Goal: Task Accomplishment & Management: Complete application form

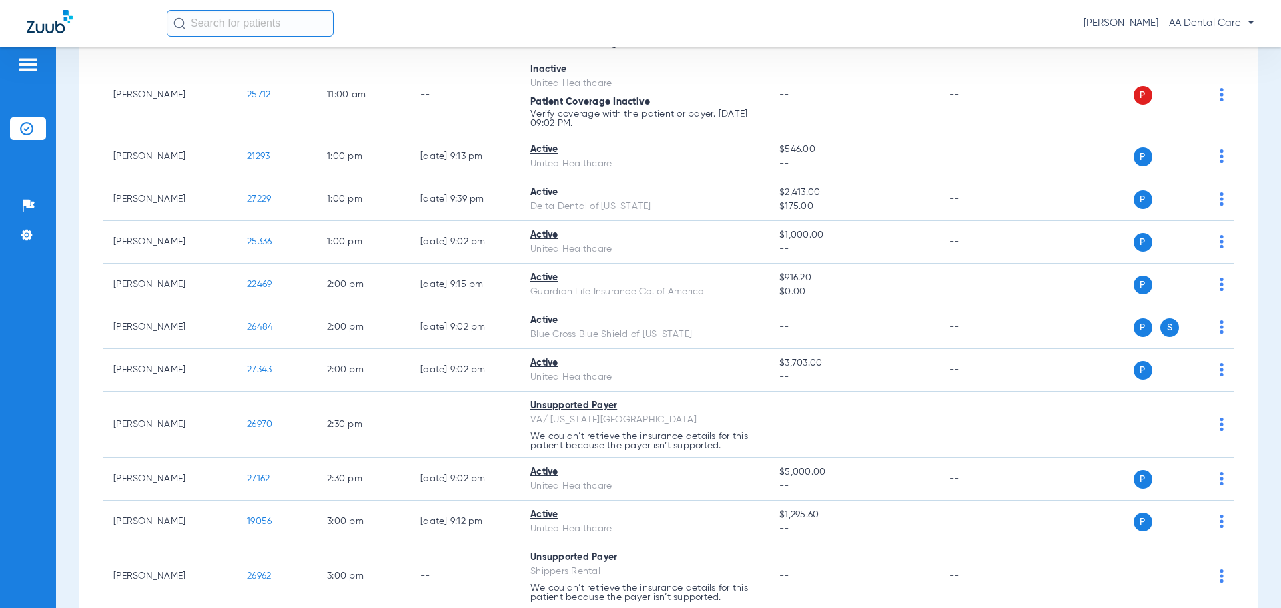
scroll to position [934, 0]
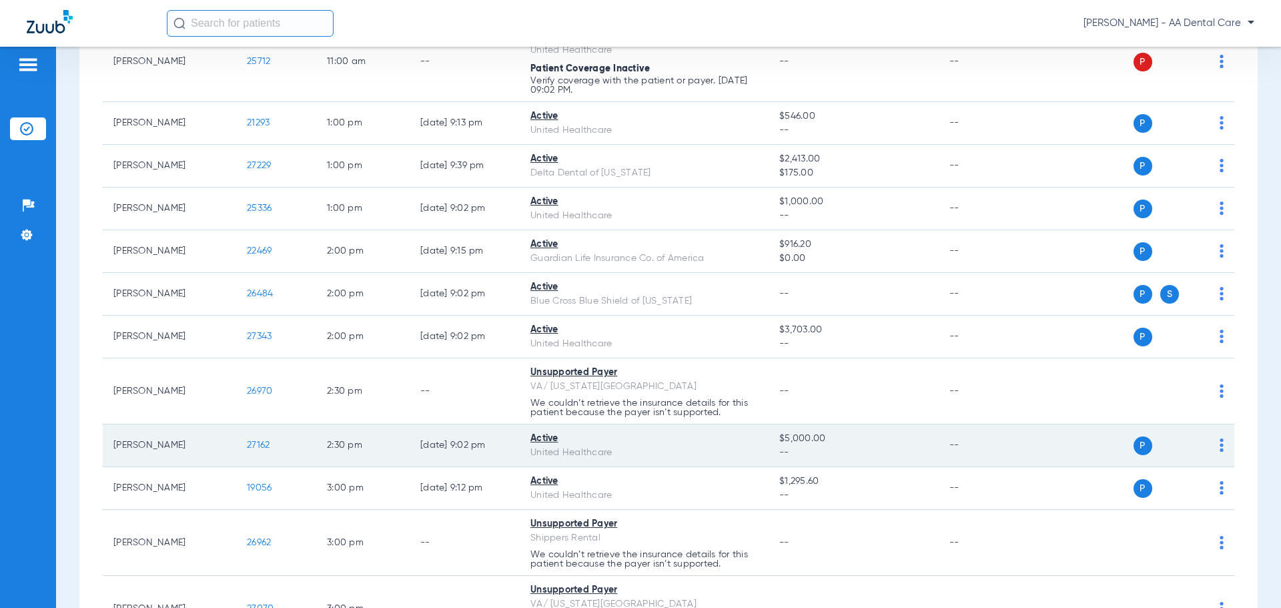
click at [1215, 447] on td "P S" at bounding box center [1132, 445] width 206 height 43
click at [1219, 447] on img at bounding box center [1221, 444] width 4 height 13
click at [1211, 447] on div at bounding box center [640, 304] width 1281 height 608
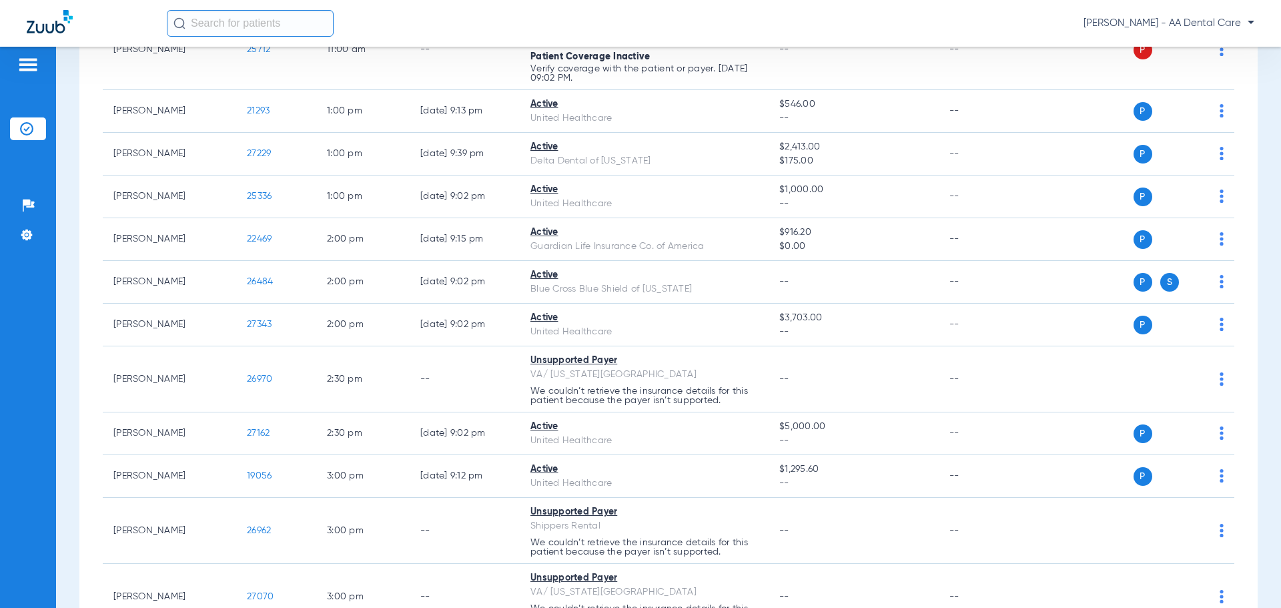
scroll to position [934, 0]
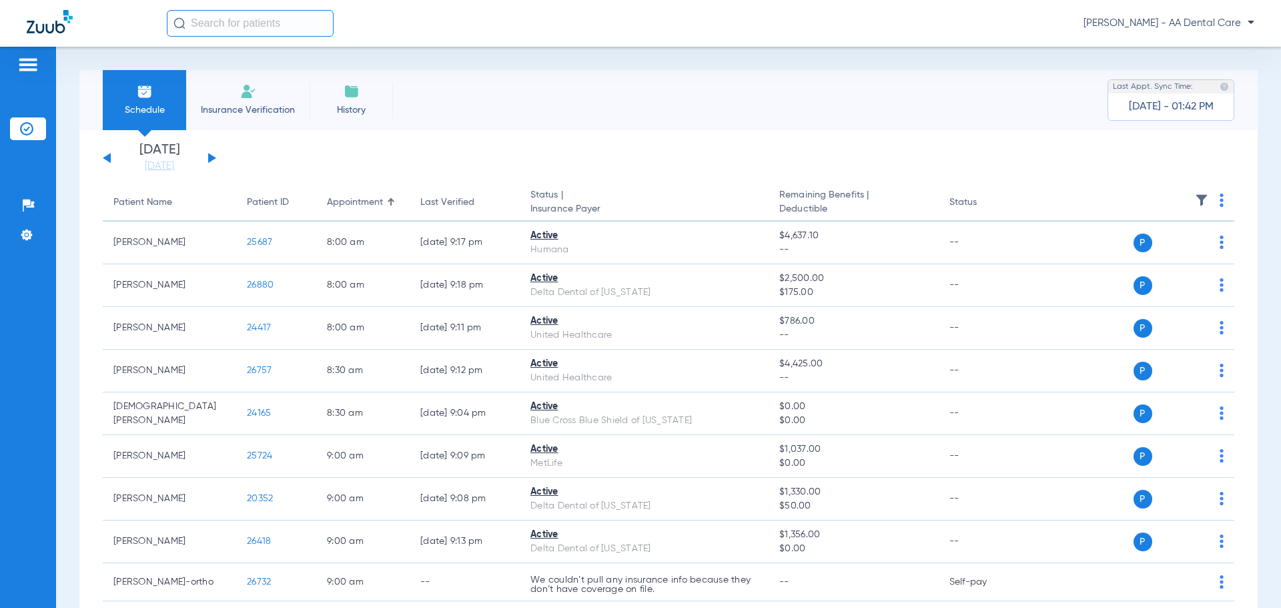
click at [256, 107] on span "Insurance Verification" at bounding box center [247, 109] width 103 height 13
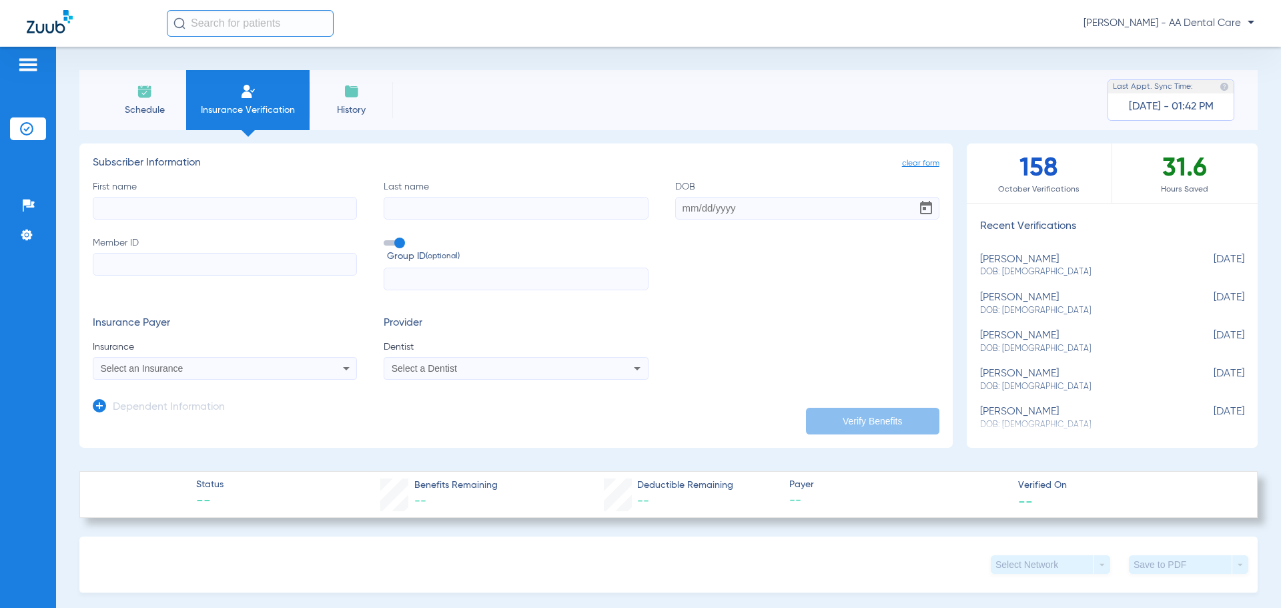
click at [208, 211] on input "First name" at bounding box center [225, 208] width 264 height 23
click at [206, 209] on input "First name" at bounding box center [225, 208] width 264 height 23
type input "[PERSON_NAME]"
type input "[DATE]"
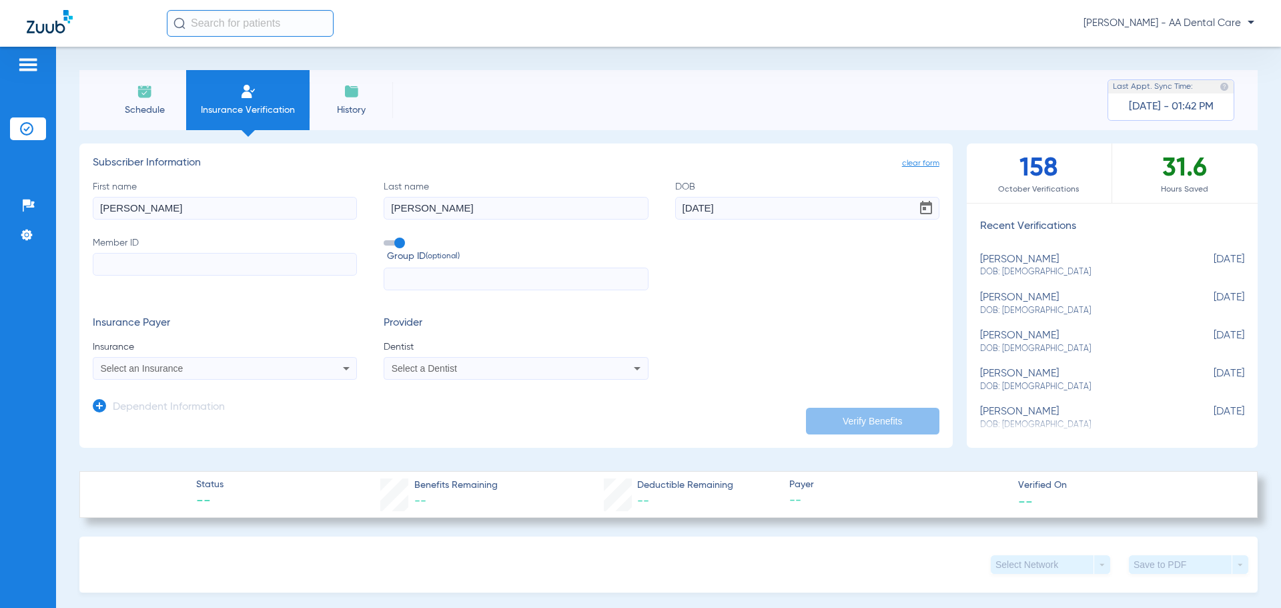
click at [129, 267] on input "Member ID" at bounding box center [225, 264] width 264 height 23
paste input "968731103"
type input "968731103"
click at [434, 281] on input "text" at bounding box center [516, 278] width 264 height 23
click at [253, 371] on div "Select an Insurance" at bounding box center [200, 368] width 199 height 9
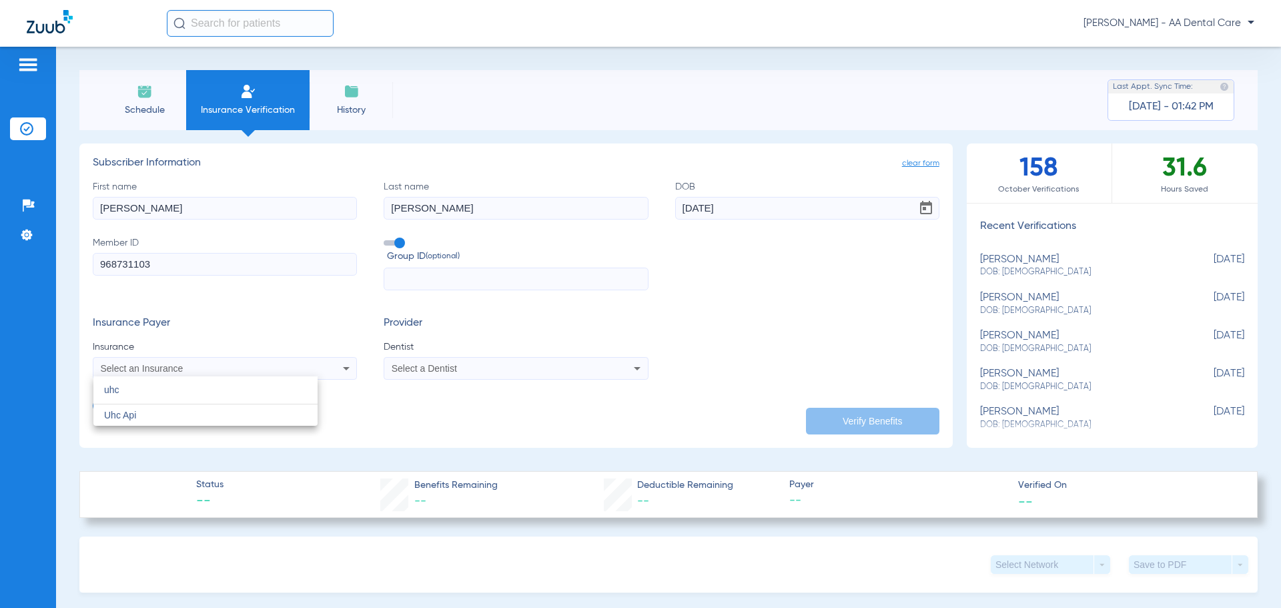
type input "uhc"
click at [201, 362] on div at bounding box center [640, 304] width 1281 height 608
click at [319, 368] on div "Select an Insurance" at bounding box center [224, 368] width 263 height 16
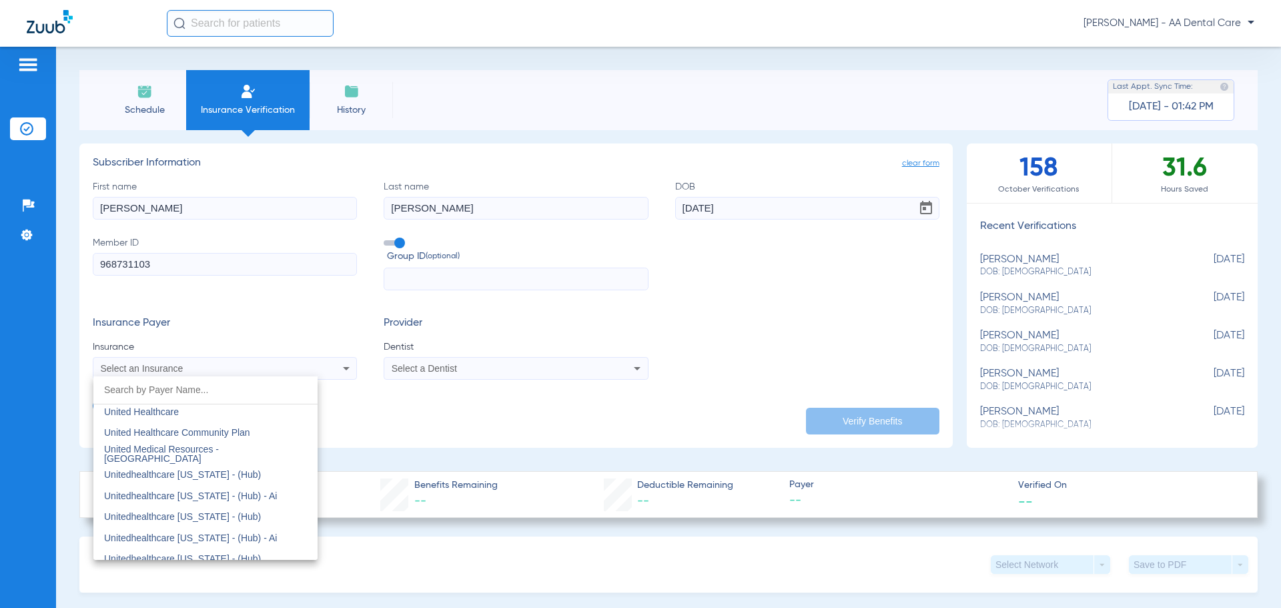
scroll to position [8004, 0]
click at [230, 414] on mat-option "United Healthcare" at bounding box center [205, 416] width 224 height 21
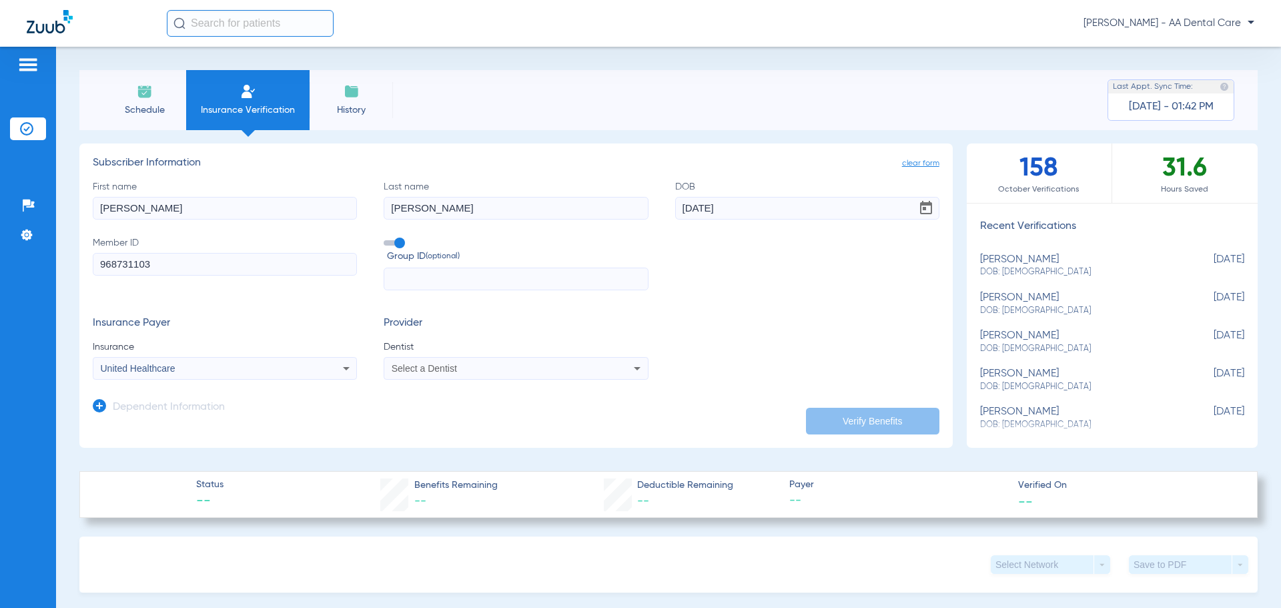
click at [475, 368] on div "Select a Dentist" at bounding box center [491, 368] width 199 height 9
type input "naq"
click at [445, 412] on span "[PERSON_NAME]" at bounding box center [432, 415] width 78 height 11
click at [99, 407] on icon at bounding box center [99, 405] width 13 height 13
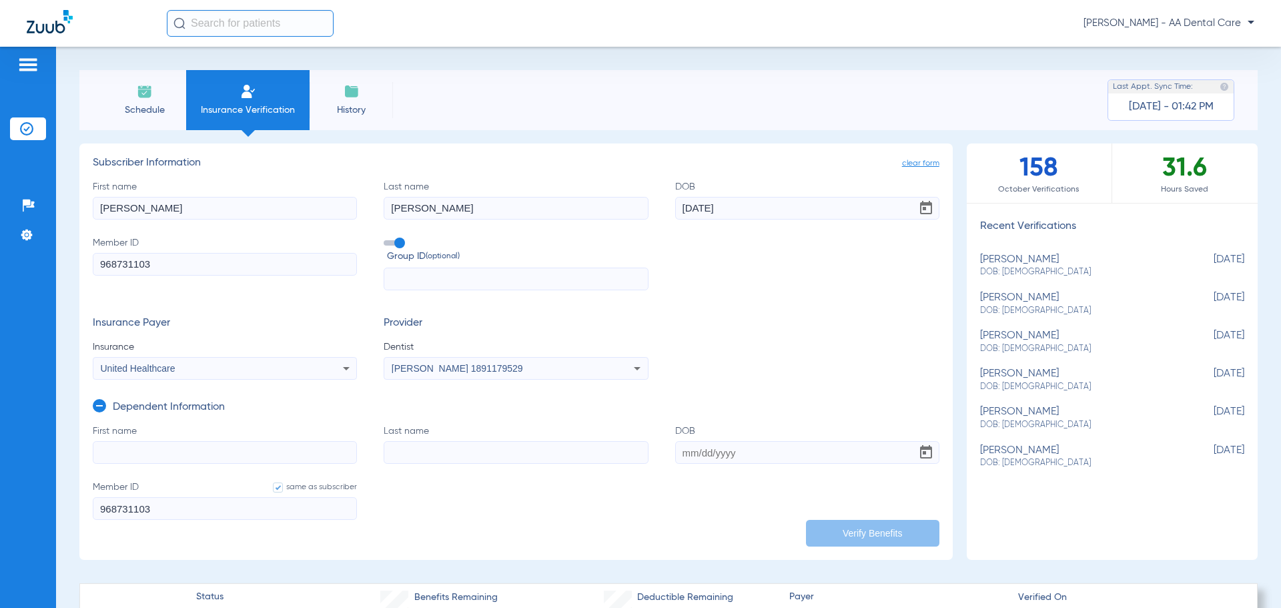
click at [182, 445] on input "First name" at bounding box center [225, 452] width 264 height 23
type input "R"
type input "[PERSON_NAME]"
type input "[DATE]"
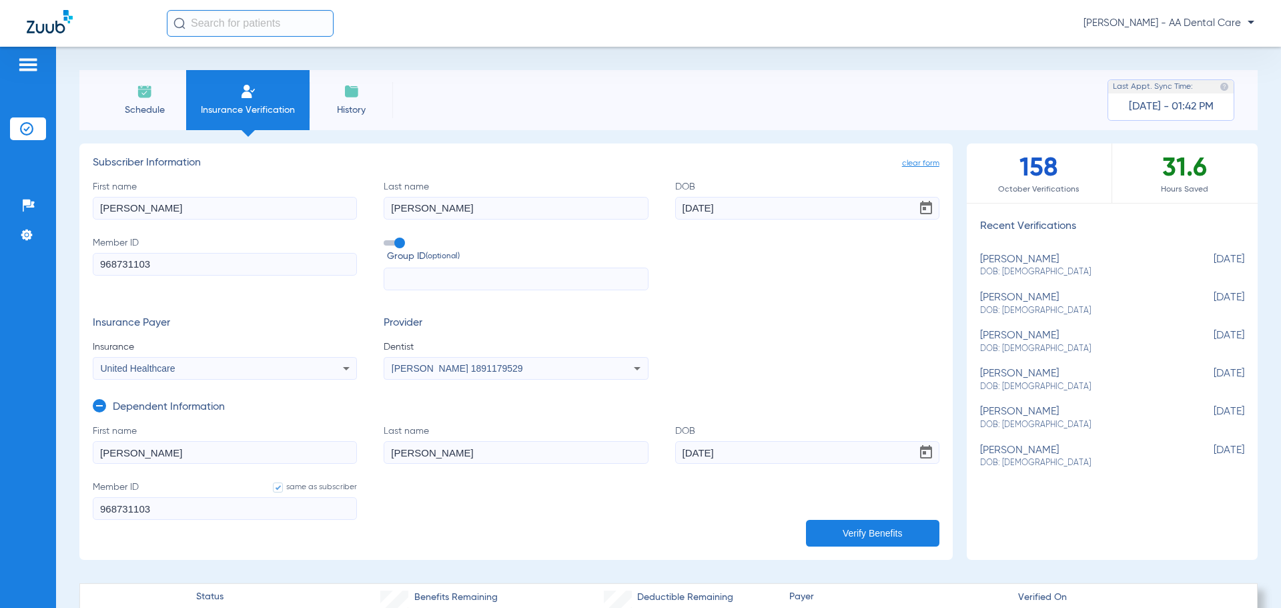
click at [882, 530] on button "Verify Benefits" at bounding box center [872, 533] width 133 height 27
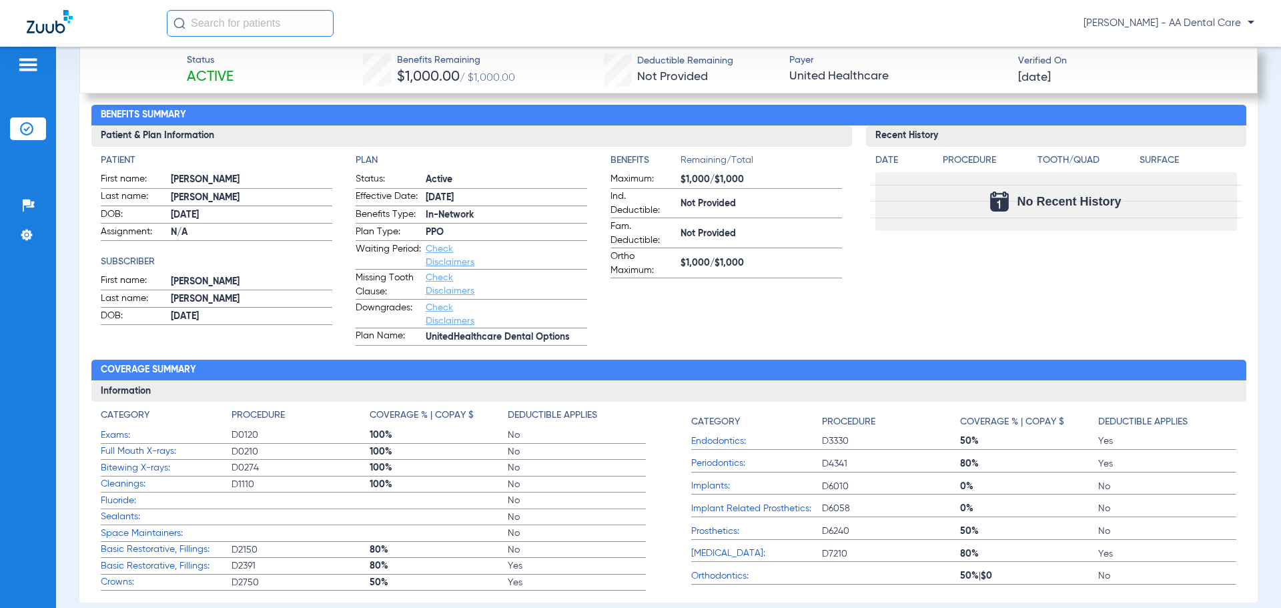
scroll to position [667, 0]
